Goal: Information Seeking & Learning: Learn about a topic

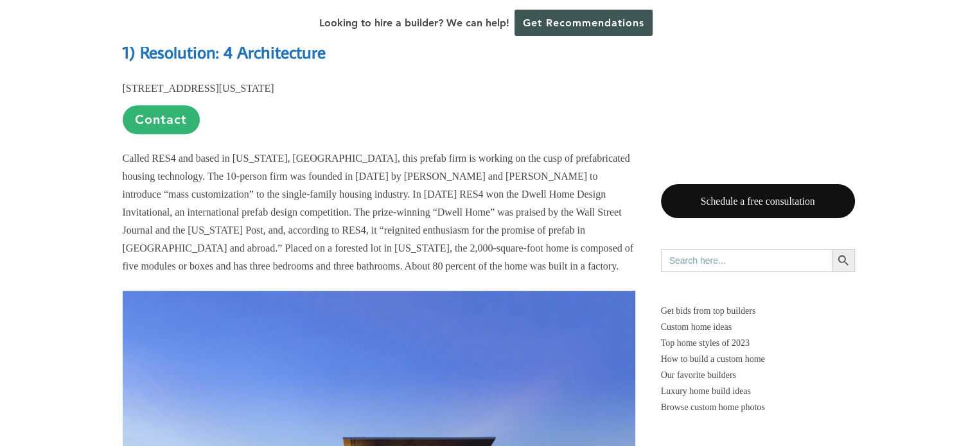
scroll to position [15638, 0]
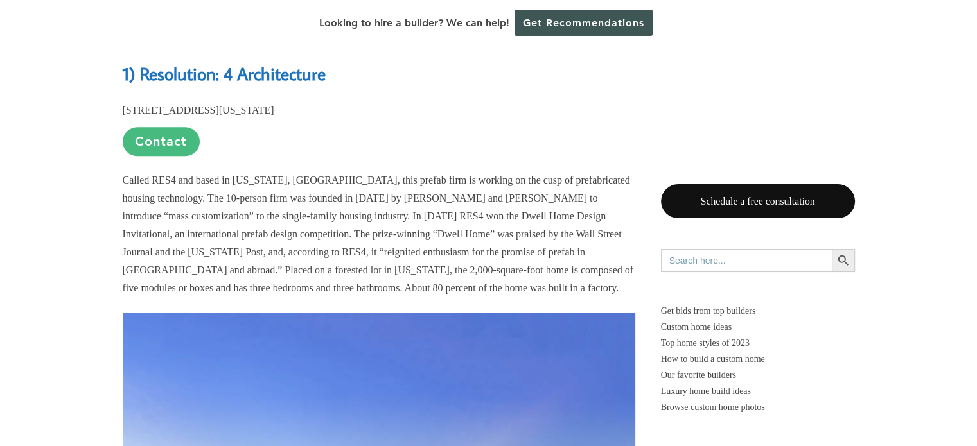
click at [170, 156] on link "Contact" at bounding box center [161, 141] width 77 height 29
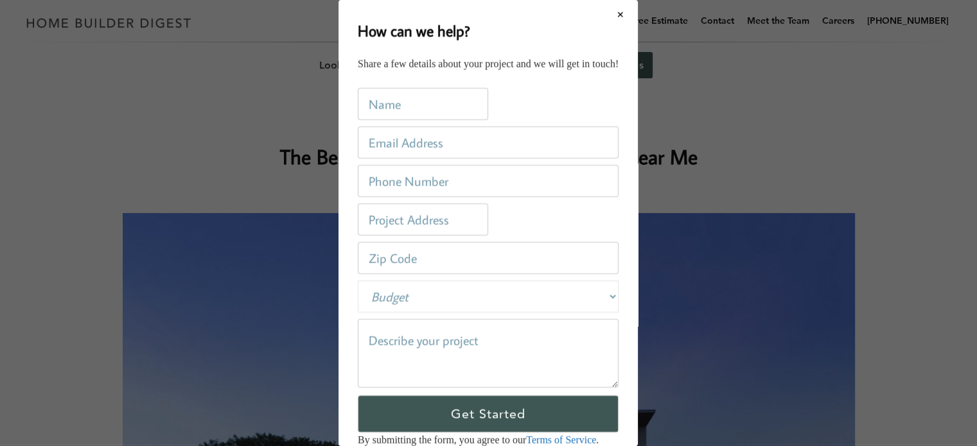
scroll to position [0, 0]
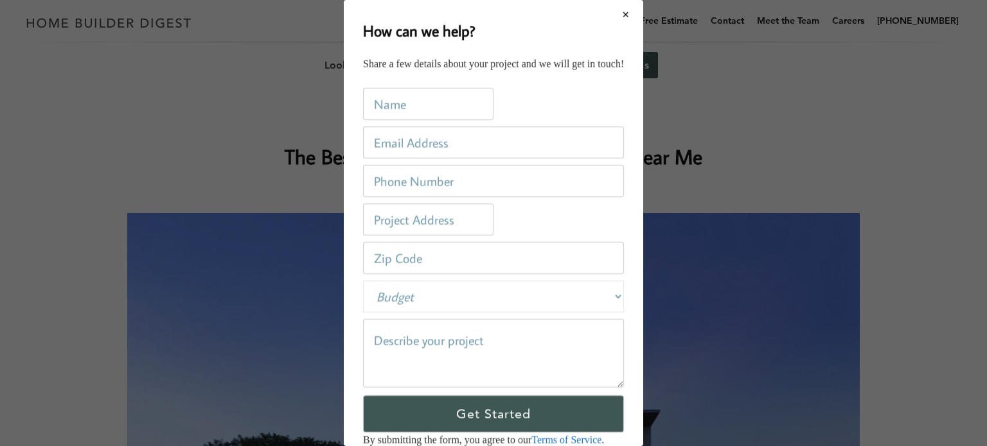
click at [804, 134] on div "How can we help? Share a few details about your project and we will get in touc…" at bounding box center [493, 223] width 987 height 446
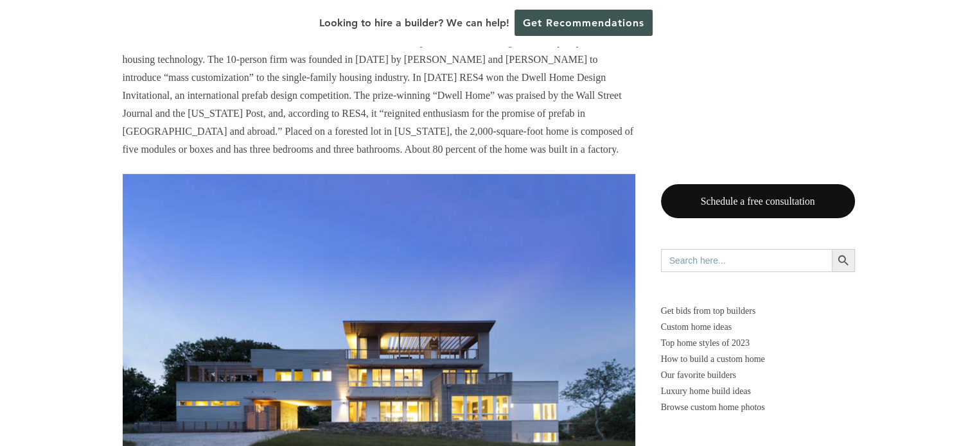
scroll to position [15136, 0]
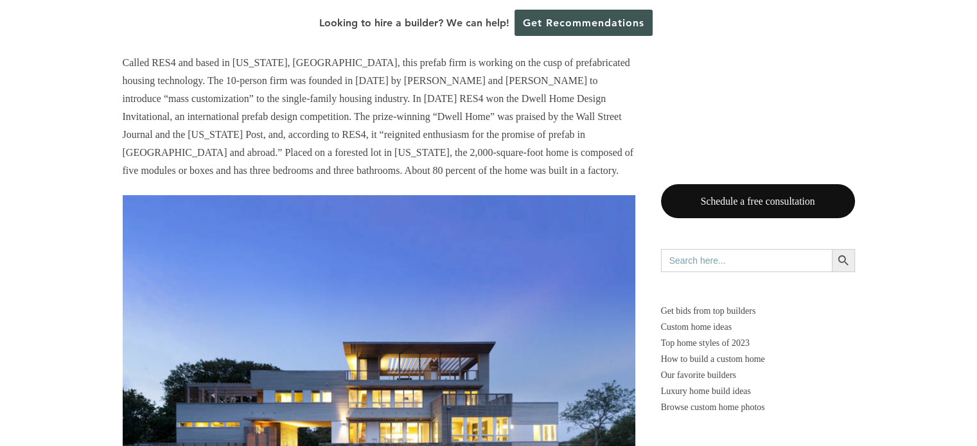
drag, startPoint x: 334, startPoint y: 122, endPoint x: 224, endPoint y: 116, distance: 110.6
copy b "4 Architecture"
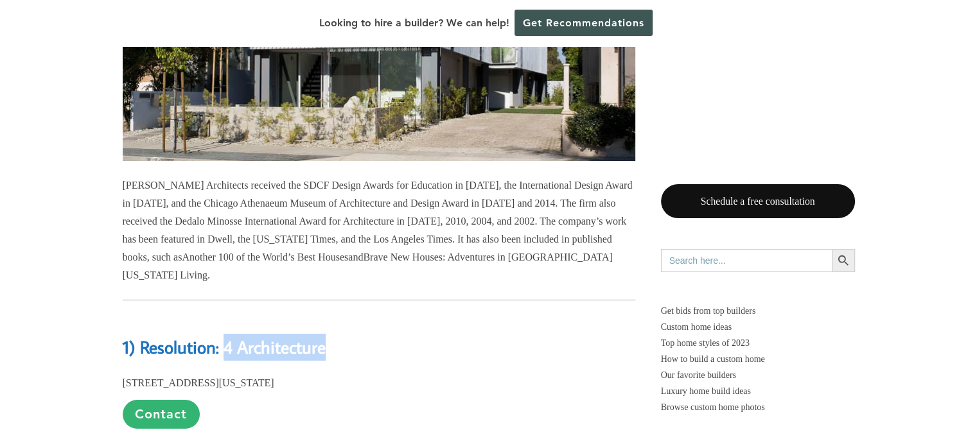
scroll to position [14128, 0]
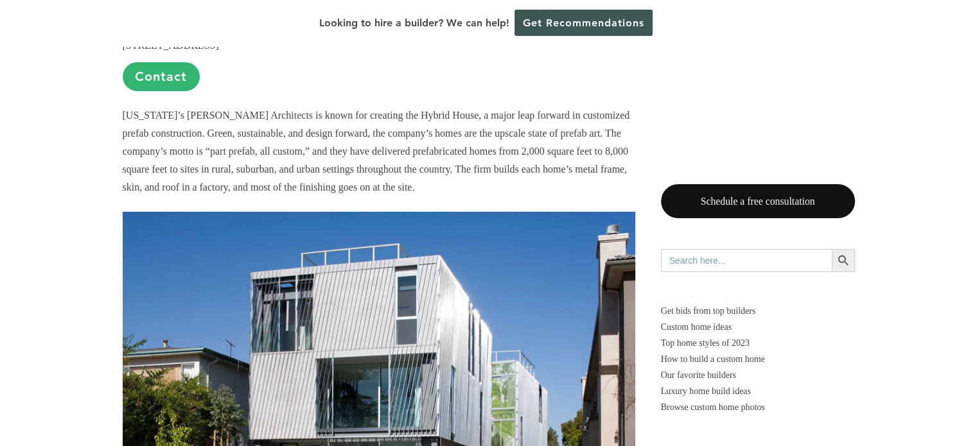
click at [242, 21] on b "2) Sander Architects" at bounding box center [196, 9] width 147 height 22
drag, startPoint x: 285, startPoint y: 154, endPoint x: 167, endPoint y: 140, distance: 119.0
click at [167, 22] on h2 "2) Sander Architects" at bounding box center [379, 0] width 513 height 44
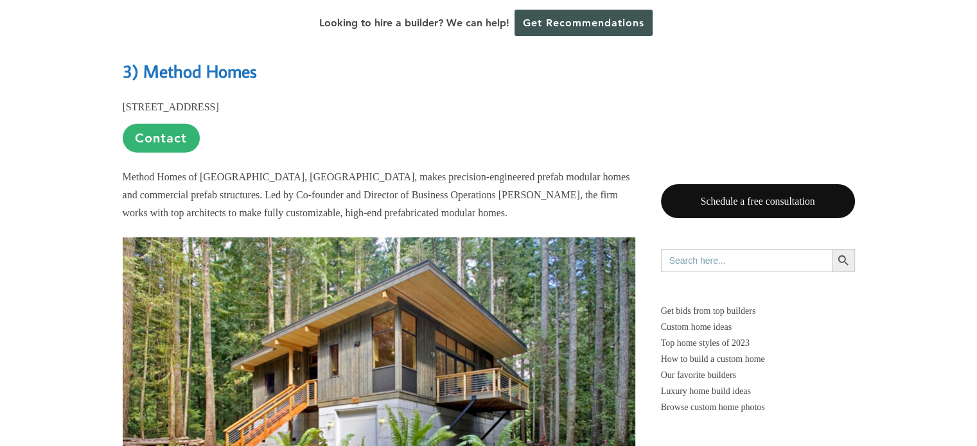
scroll to position [13088, 0]
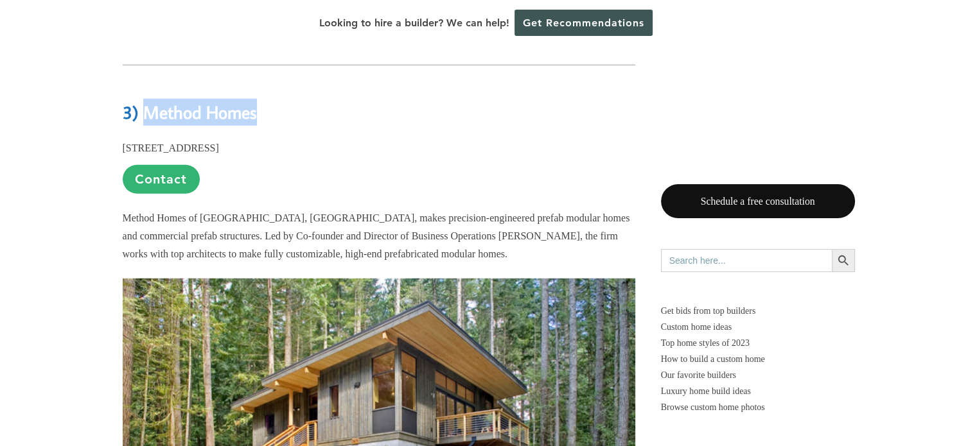
drag, startPoint x: 268, startPoint y: 259, endPoint x: 144, endPoint y: 257, distance: 124.6
click at [144, 125] on h2 "3) Method Homes" at bounding box center [379, 103] width 513 height 44
copy b "Method Homes"
